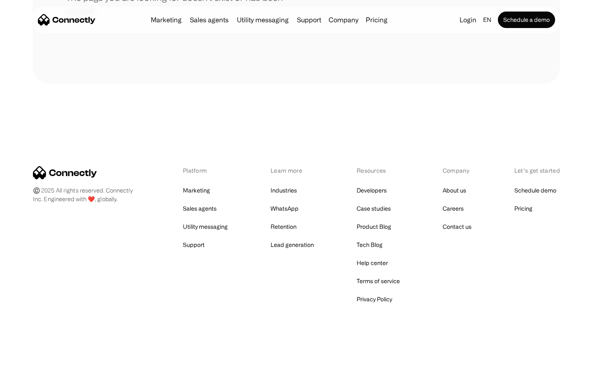
scroll to position [150, 0]
